Goal: Check status: Check status

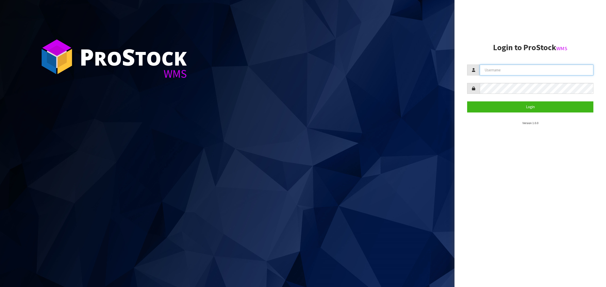
type input "[PERSON_NAME][EMAIL_ADDRESS][DOMAIN_NAME]"
click at [483, 106] on button "Login" at bounding box center [530, 107] width 126 height 11
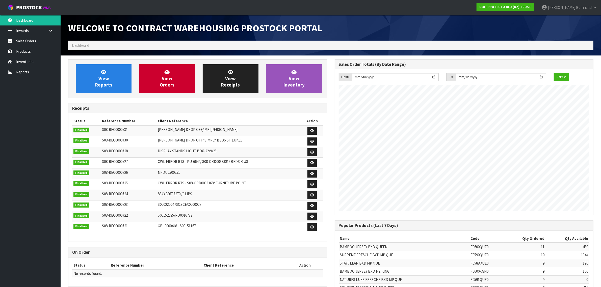
scroll to position [281, 266]
click at [22, 48] on link "Products" at bounding box center [30, 51] width 61 height 10
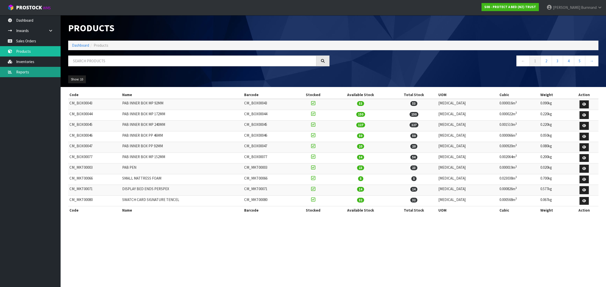
click at [25, 72] on link "Reports" at bounding box center [30, 72] width 61 height 10
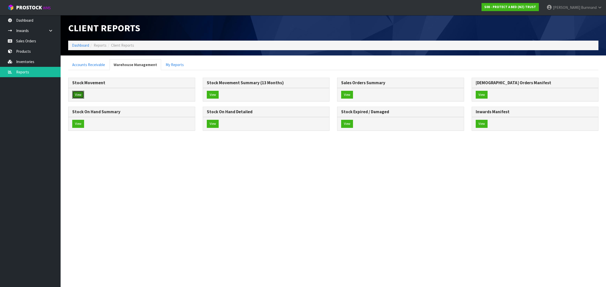
click at [78, 95] on button "View" at bounding box center [78, 95] width 12 height 8
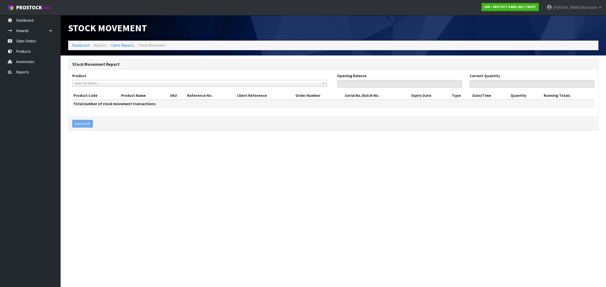
click at [85, 80] on div "Product 010 - ZZ COTTON OPULENCE SINGLE 011 - ZZ COTTON OPULENCE KING SINGLE 01…" at bounding box center [200, 79] width 257 height 13
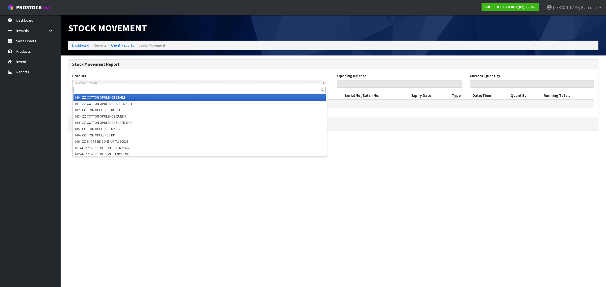
click at [85, 84] on span "Select an Option" at bounding box center [198, 83] width 246 height 6
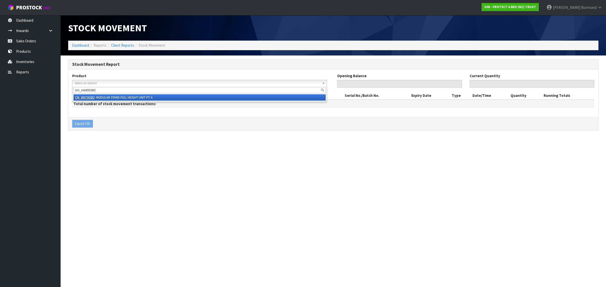
type input "cm_mkt00382"
click at [117, 96] on li "CM_MKT00382 - MODULAR STAND FULL HEIGHT UNIT PT A" at bounding box center [199, 97] width 252 height 6
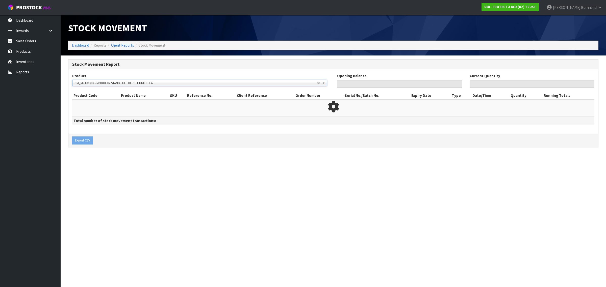
type input "0"
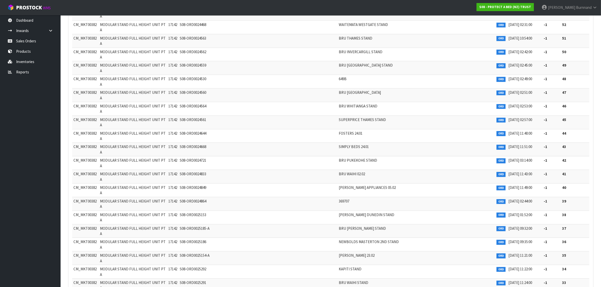
scroll to position [620, 0]
